Goal: Transaction & Acquisition: Purchase product/service

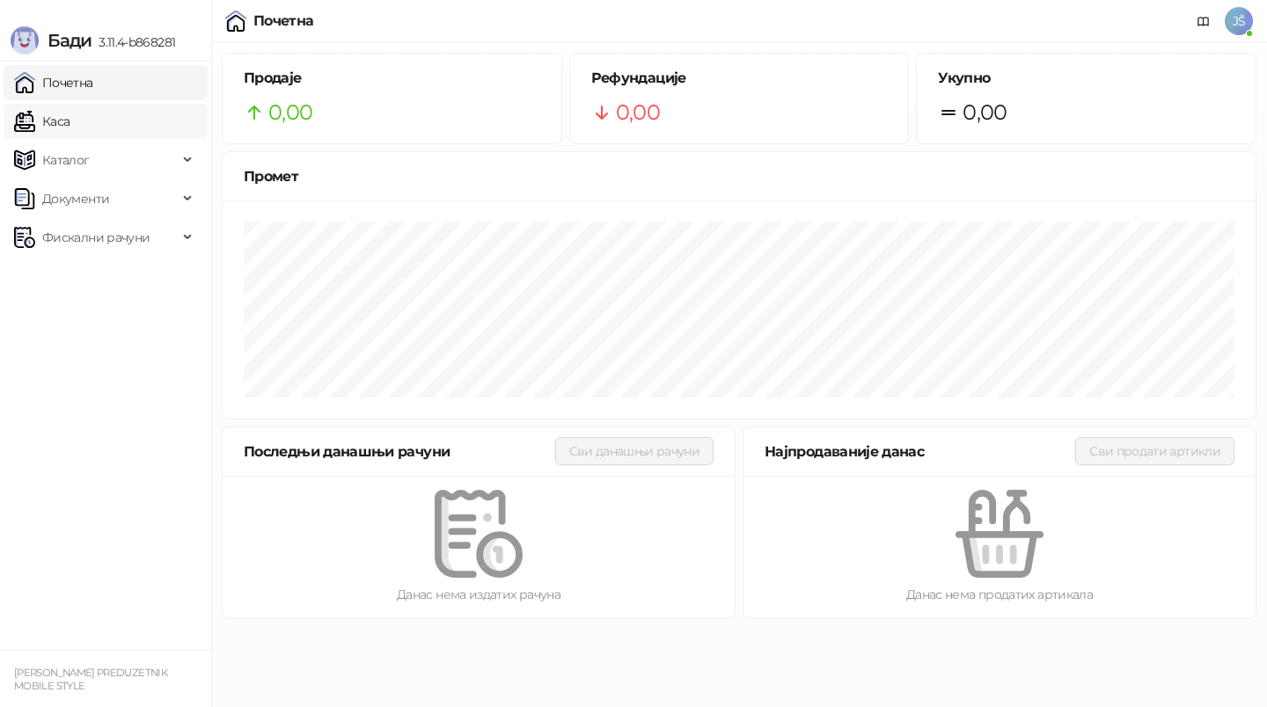
click at [69, 119] on link "Каса" at bounding box center [41, 121] width 55 height 35
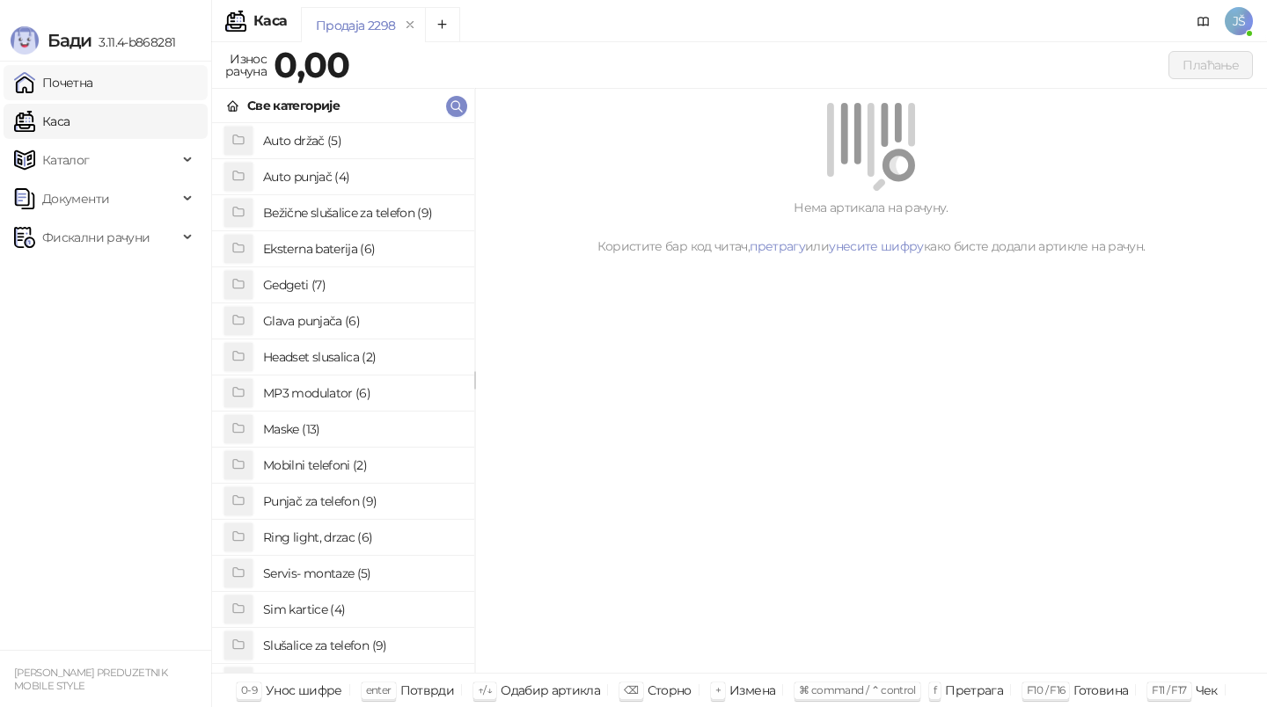
click at [44, 84] on link "Почетна" at bounding box center [53, 82] width 79 height 35
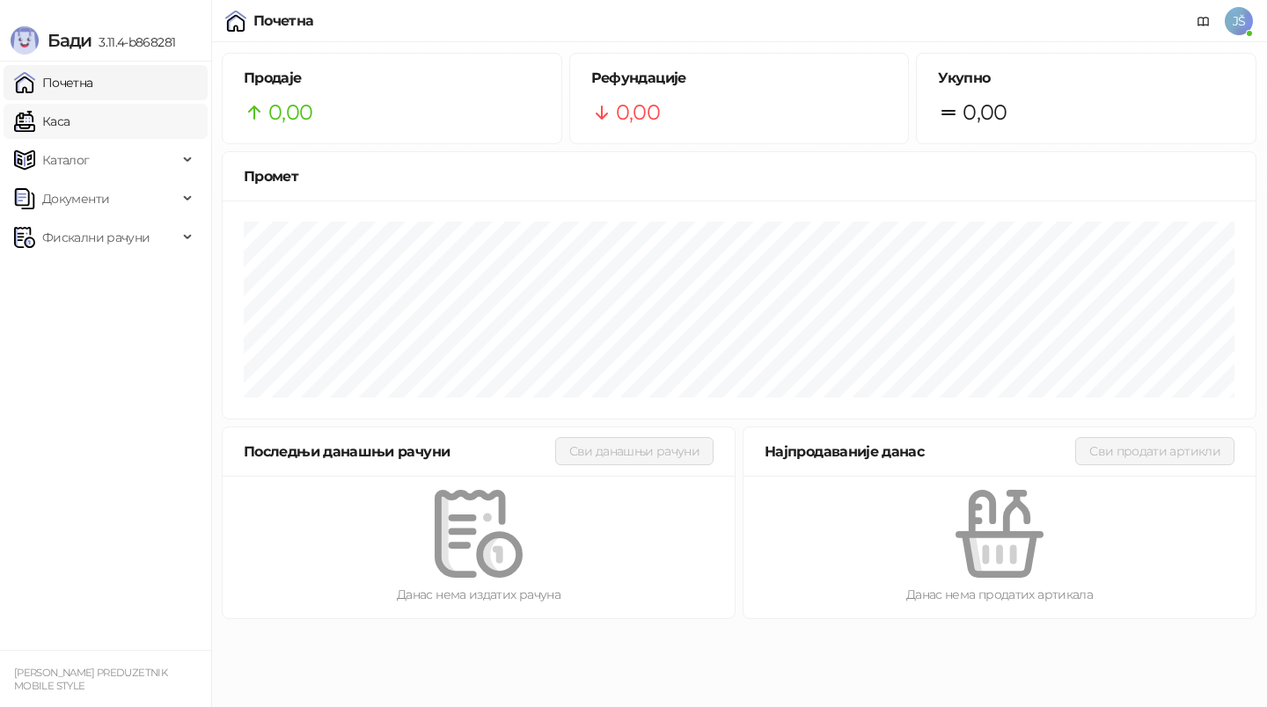
click at [69, 134] on link "Каса" at bounding box center [41, 121] width 55 height 35
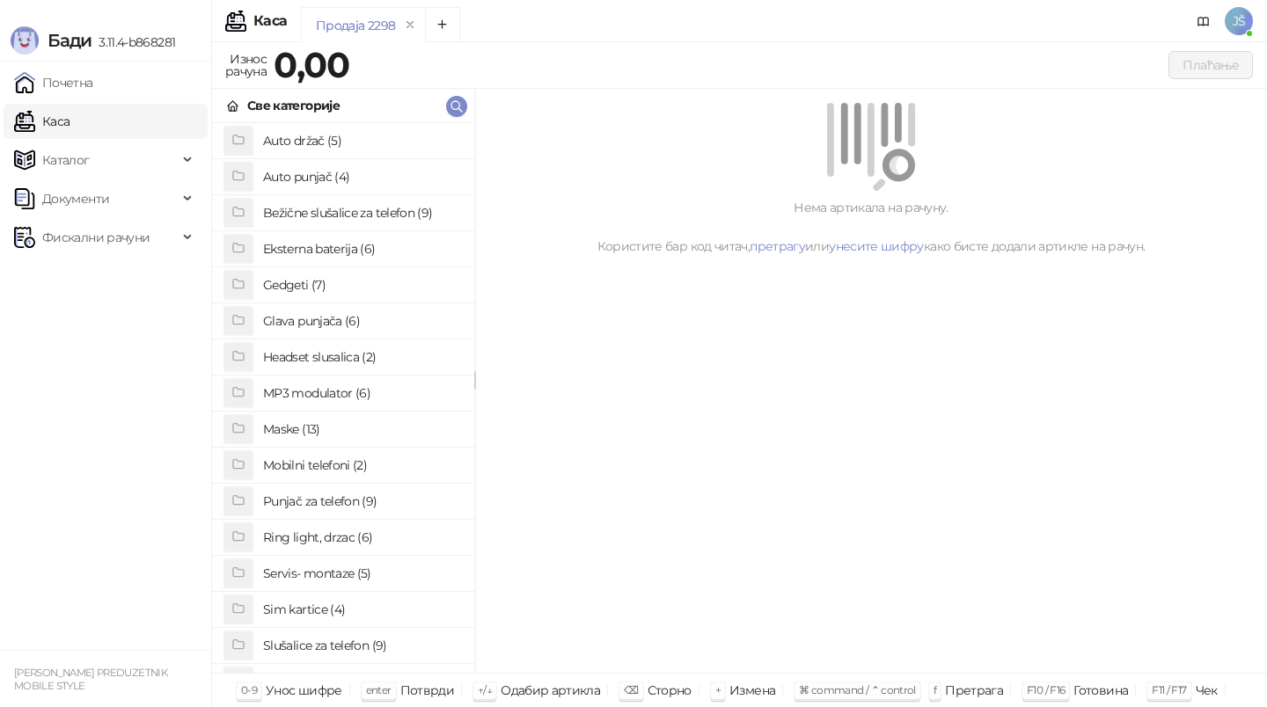
click at [351, 603] on h4 "Sim kartice (4)" at bounding box center [361, 609] width 197 height 28
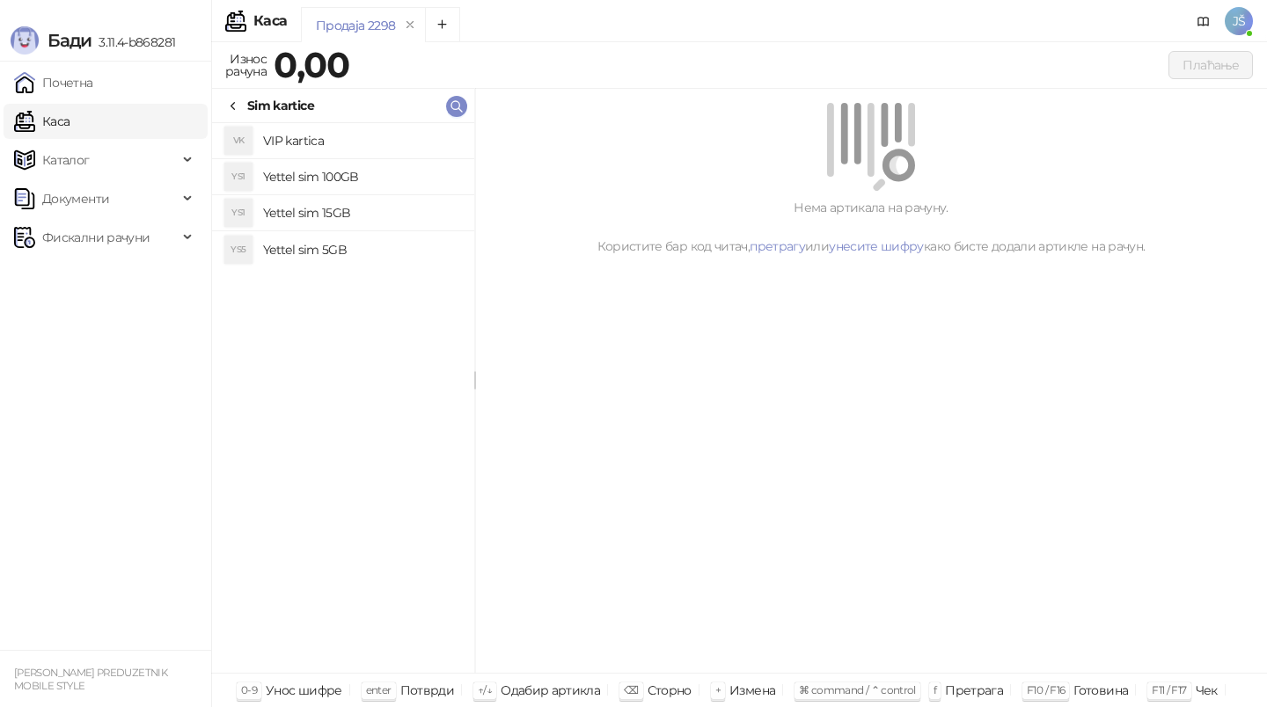
click at [380, 241] on h4 "Yettel sim 5GB" at bounding box center [361, 250] width 197 height 28
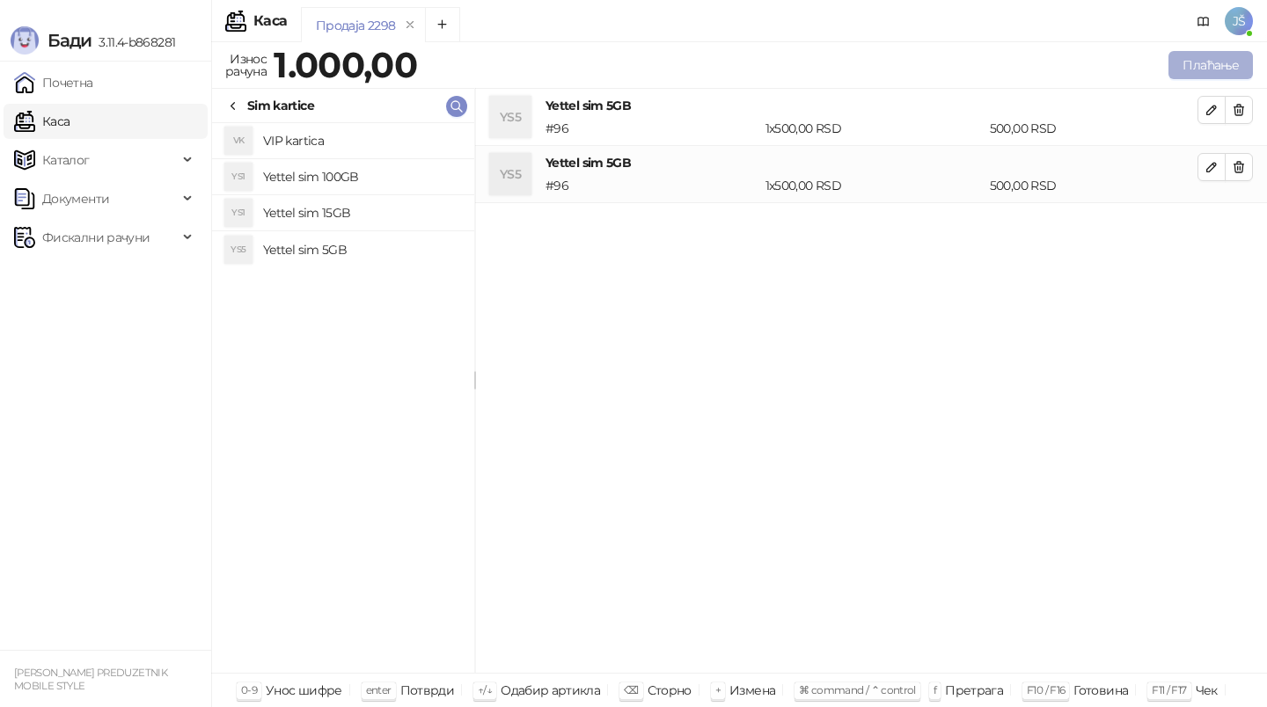
click at [1220, 60] on button "Плаћање" at bounding box center [1210, 65] width 84 height 28
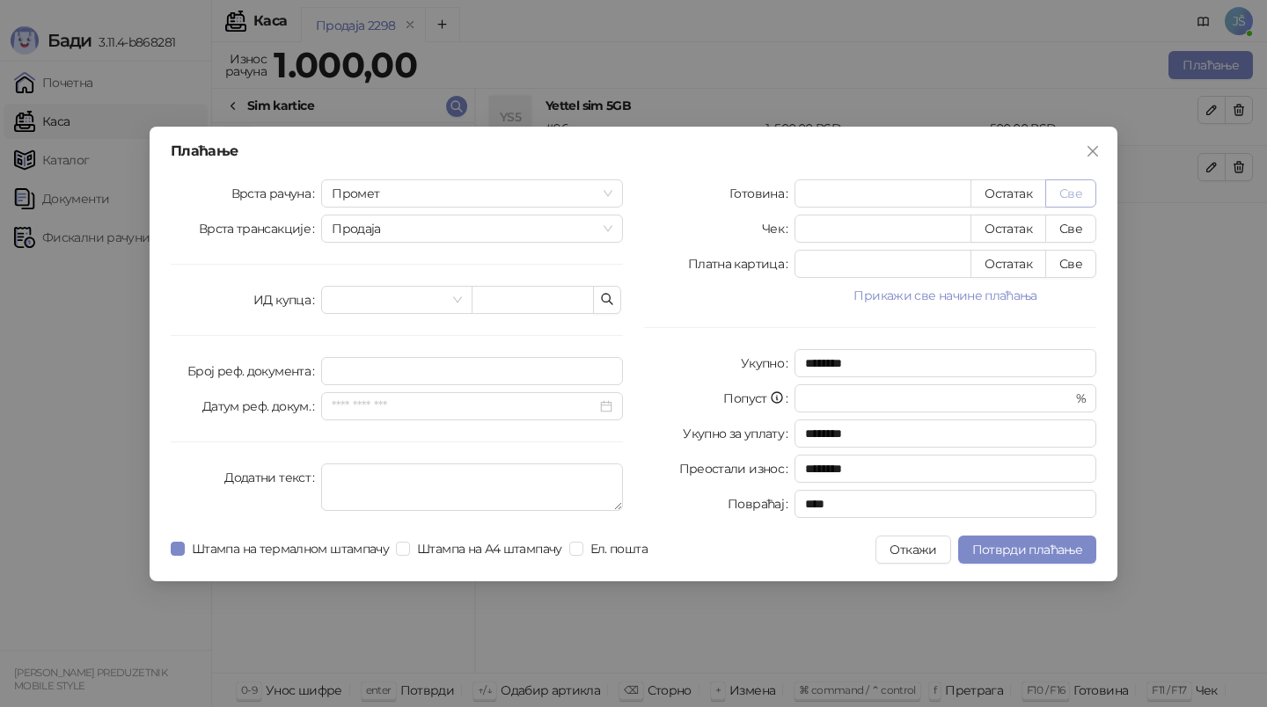
click at [1082, 185] on button "Све" at bounding box center [1070, 193] width 51 height 28
type input "****"
click at [1003, 540] on button "Потврди плаћање" at bounding box center [1027, 550] width 138 height 28
